Goal: Navigation & Orientation: Go to known website

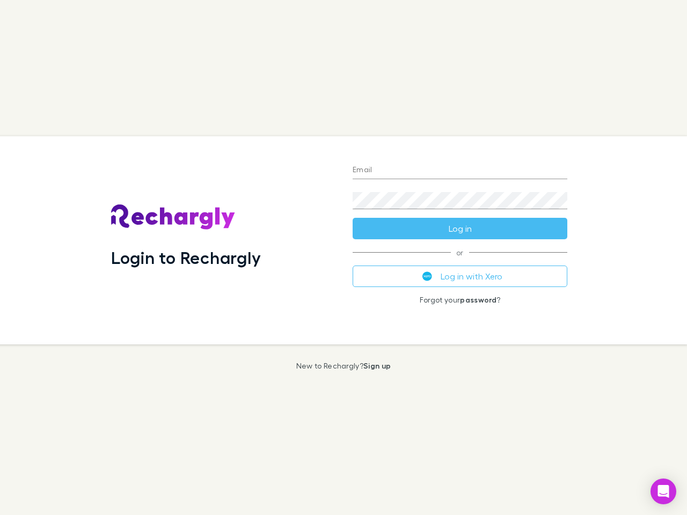
click at [343, 257] on div "Login to Rechargly" at bounding box center [222, 240] width 241 height 208
click at [460, 171] on input "Email" at bounding box center [459, 170] width 215 height 17
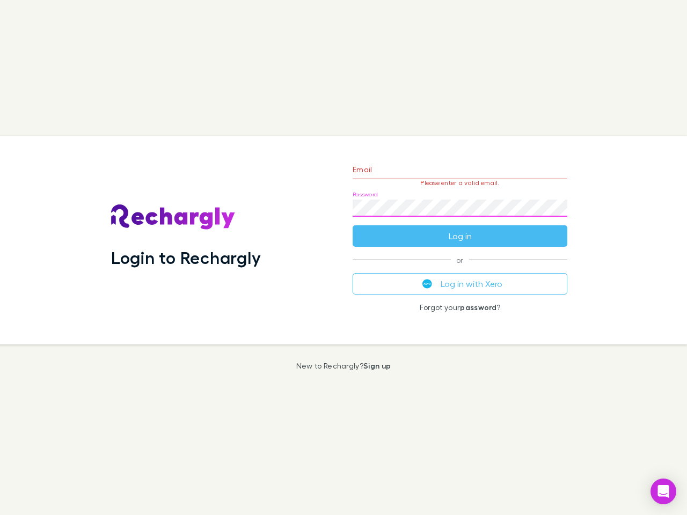
click at [460, 228] on form "Email Please enter a valid email. Password Log in" at bounding box center [459, 199] width 215 height 93
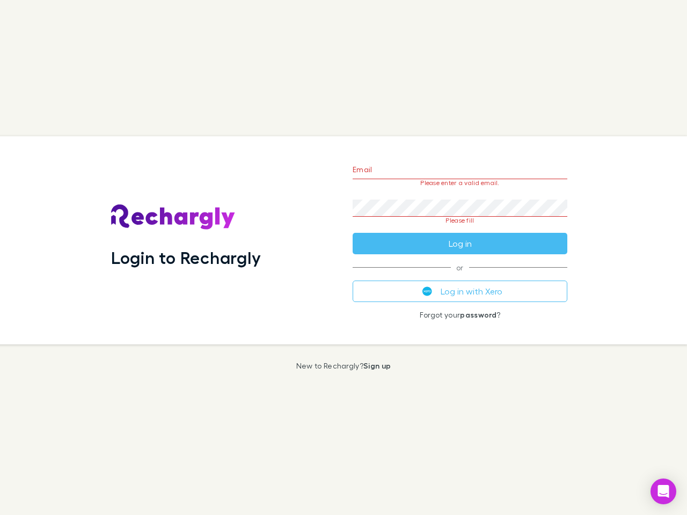
click at [460, 276] on div "Email Please enter a valid email. Password Please fill Log in or Log in with Xe…" at bounding box center [460, 240] width 232 height 208
click at [663, 491] on icon "Open Intercom Messenger" at bounding box center [663, 491] width 11 height 13
